Goal: Entertainment & Leisure: Browse casually

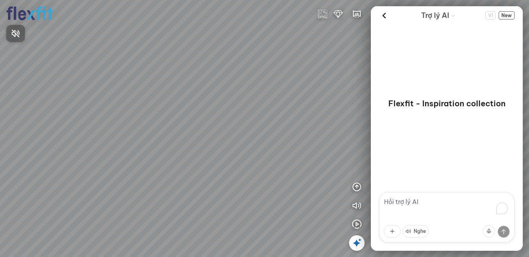
drag, startPoint x: 212, startPoint y: 150, endPoint x: 249, endPoint y: 123, distance: 46.3
click at [249, 123] on div at bounding box center [264, 128] width 529 height 257
drag, startPoint x: 178, startPoint y: 127, endPoint x: 267, endPoint y: 90, distance: 96.8
click at [267, 90] on div at bounding box center [264, 128] width 529 height 257
drag, startPoint x: 215, startPoint y: 111, endPoint x: 182, endPoint y: 112, distance: 33.5
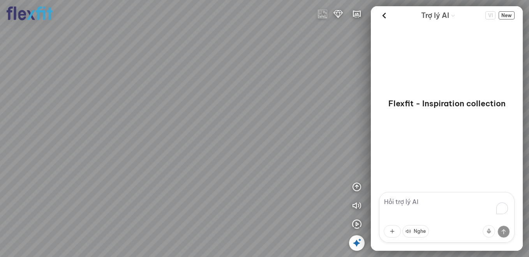
click at [182, 112] on div at bounding box center [264, 128] width 529 height 257
